Goal: Transaction & Acquisition: Download file/media

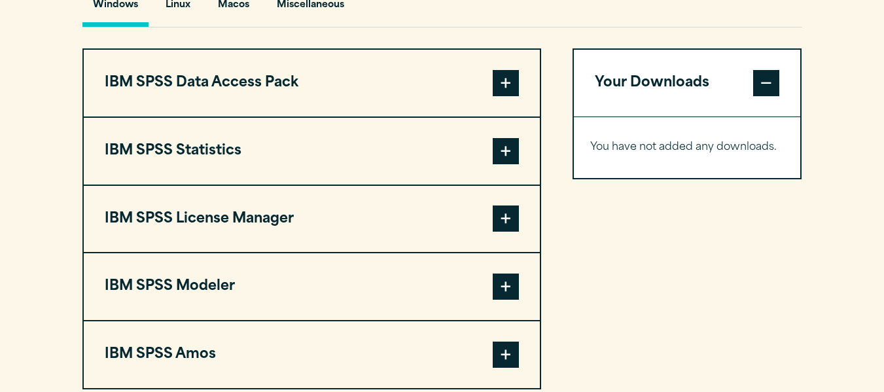
scroll to position [1012, 0]
click at [504, 86] on span at bounding box center [506, 82] width 26 height 26
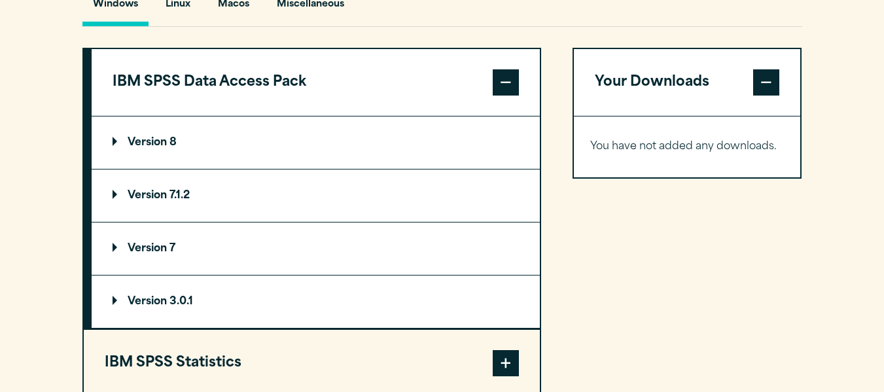
click at [504, 86] on span at bounding box center [506, 82] width 26 height 26
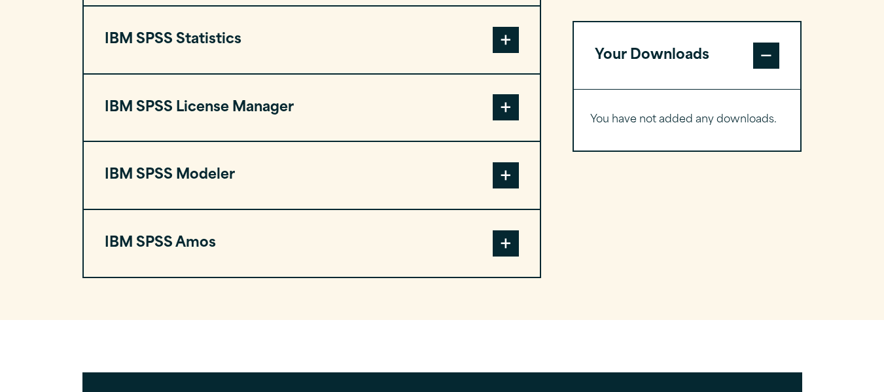
scroll to position [1123, 0]
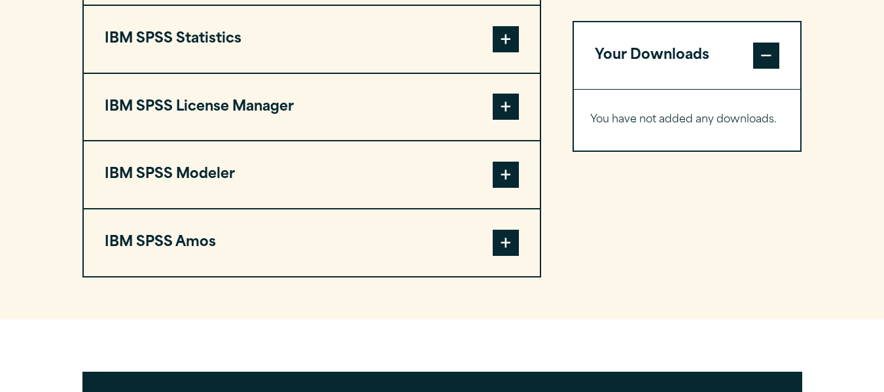
click at [508, 50] on span at bounding box center [506, 39] width 26 height 26
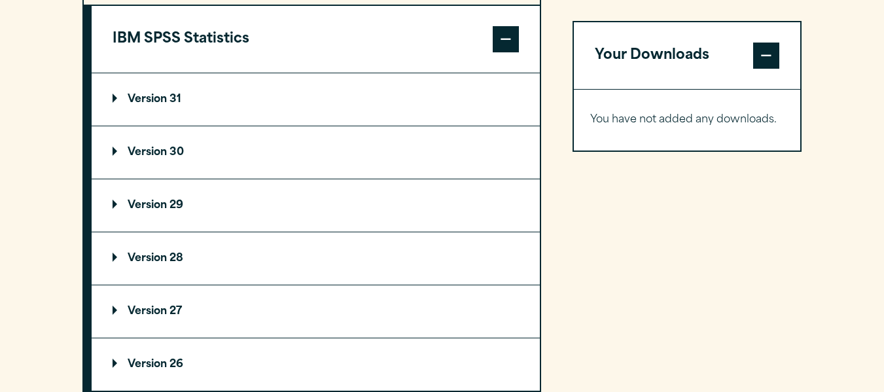
click at [151, 94] on p "Version 31" at bounding box center [147, 99] width 69 height 10
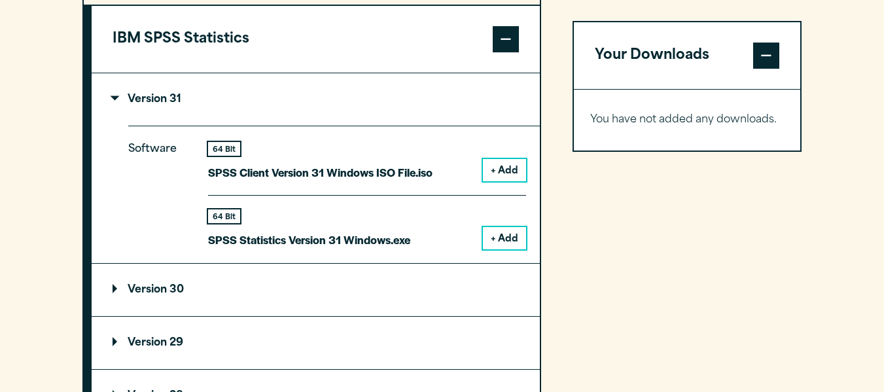
click at [207, 82] on summary "Version 31" at bounding box center [316, 99] width 448 height 52
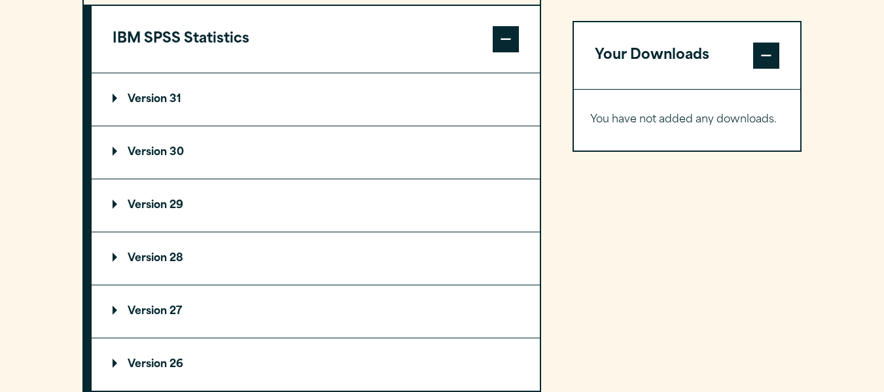
click at [166, 160] on summary "Version 30" at bounding box center [316, 152] width 448 height 52
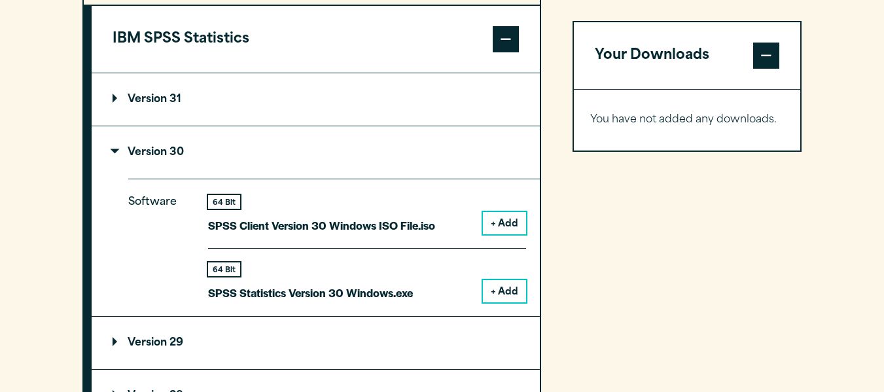
click at [498, 292] on button "+ Add" at bounding box center [504, 291] width 43 height 22
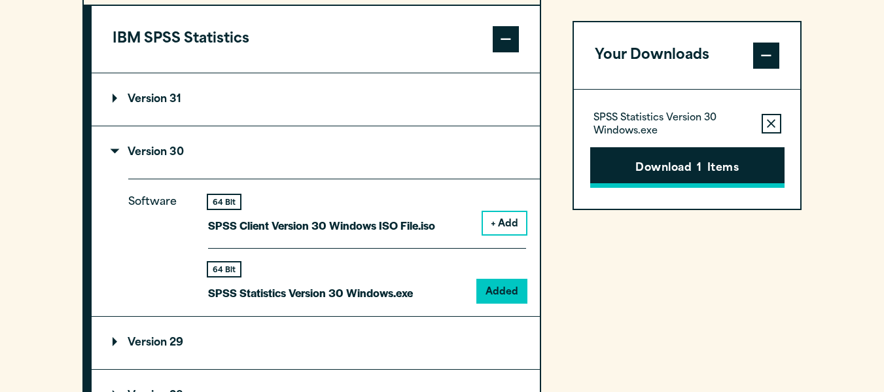
click at [688, 173] on button "Download 1 Items" at bounding box center [687, 167] width 194 height 41
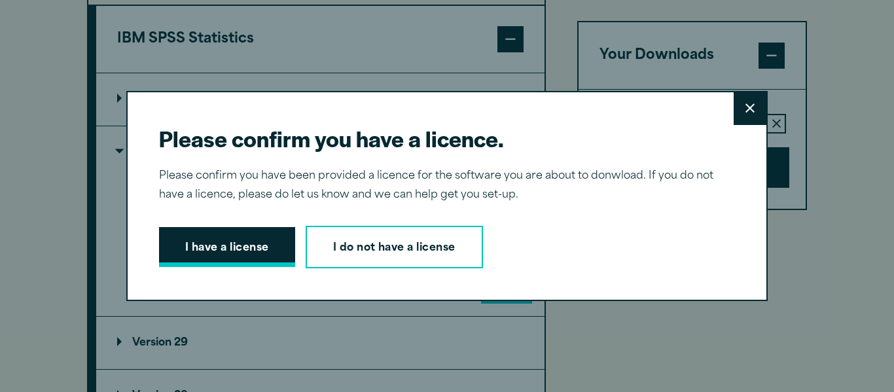
click at [262, 242] on button "I have a license" at bounding box center [227, 247] width 136 height 41
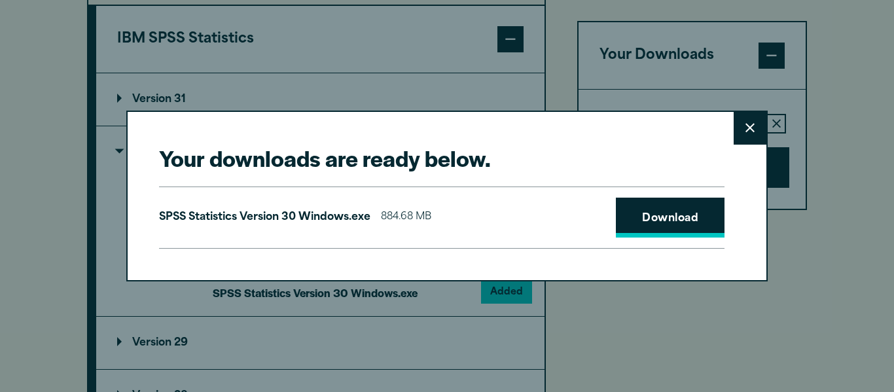
click at [640, 220] on link "Download" at bounding box center [670, 218] width 109 height 41
click at [749, 129] on icon at bounding box center [749, 128] width 9 height 10
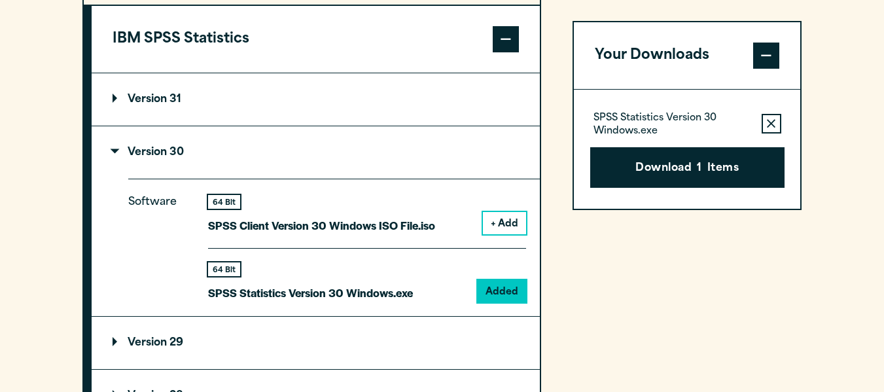
drag, startPoint x: 764, startPoint y: 1, endPoint x: 563, endPoint y: 318, distance: 375.3
click at [563, 318] on div "IBM SPSS Data Access Pack Version 8 Plugin 32 & 64 Bit Data Access Pack 8.0.zip…" at bounding box center [442, 335] width 720 height 797
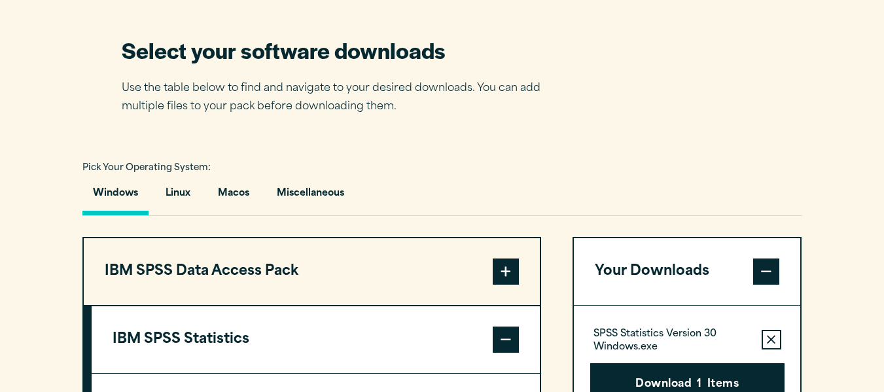
scroll to position [702, 0]
